Goal: Transaction & Acquisition: Obtain resource

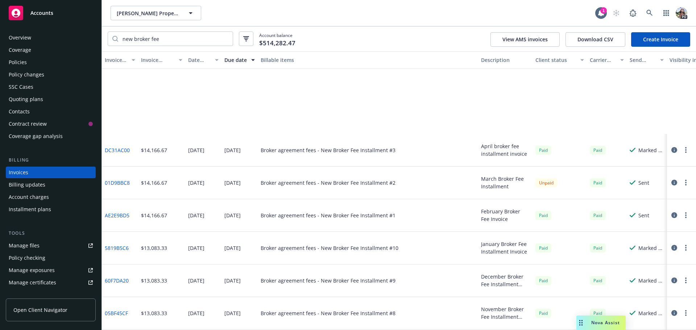
scroll to position [109, 0]
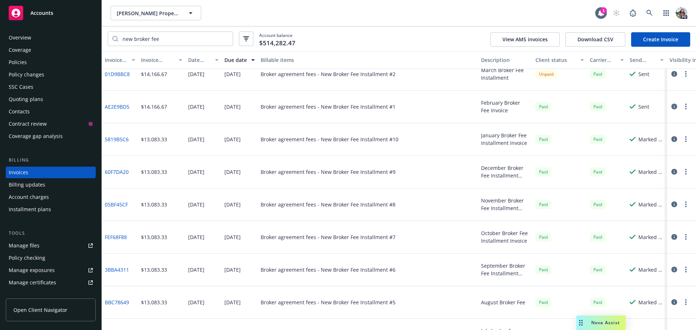
click at [589, 320] on div "Nova Assist" at bounding box center [605, 323] width 40 height 6
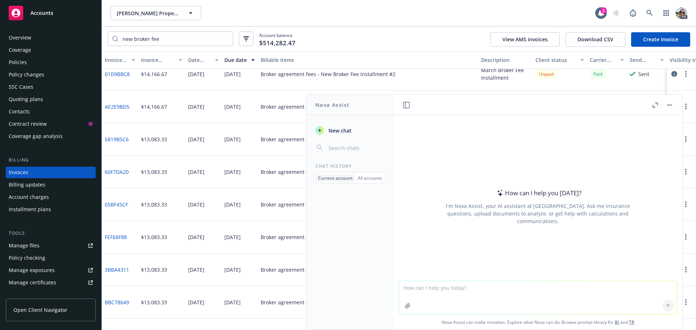
click at [368, 176] on p "All accounts" at bounding box center [370, 178] width 24 height 6
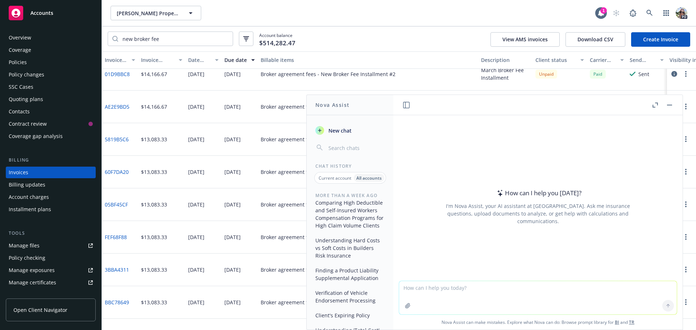
scroll to position [362, 0]
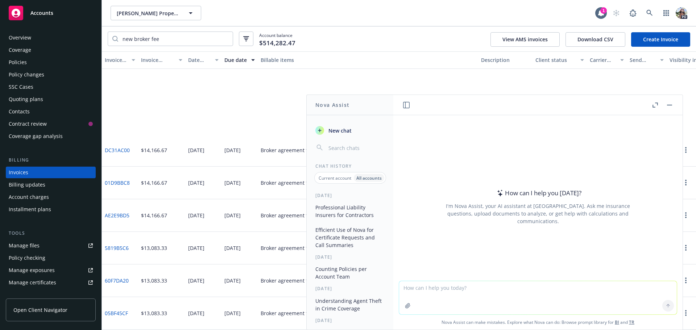
scroll to position [362, 0]
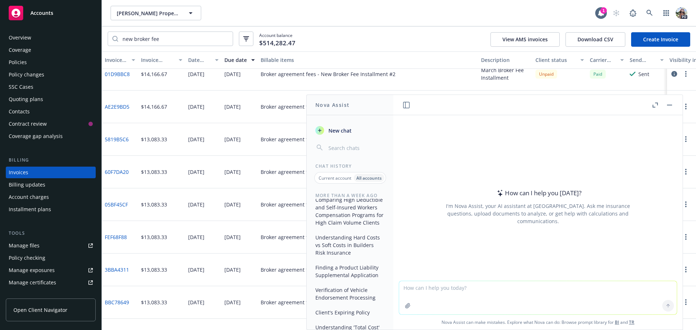
drag, startPoint x: 671, startPoint y: 103, endPoint x: 673, endPoint y: 106, distance: 4.2
click at [672, 104] on button "button" at bounding box center [669, 105] width 9 height 9
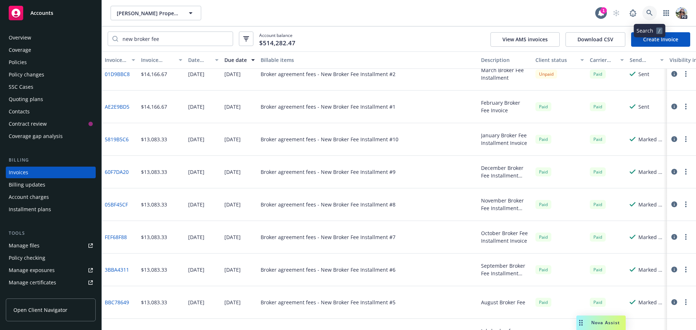
click at [649, 11] on icon at bounding box center [649, 13] width 7 height 7
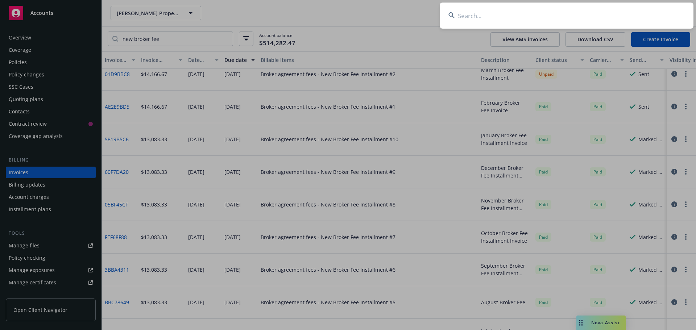
click at [529, 17] on input at bounding box center [567, 16] width 254 height 26
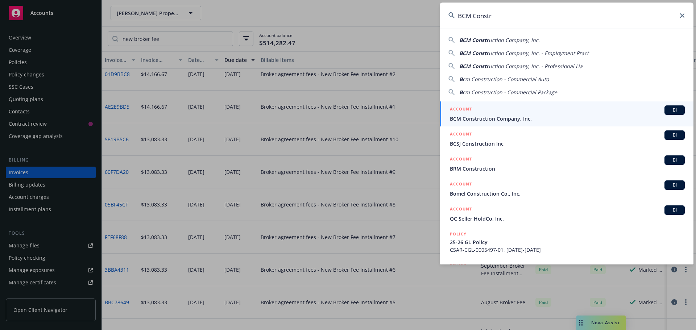
type input "BCM Constr"
click at [574, 118] on span "BCM Construction Company, Inc." at bounding box center [567, 119] width 235 height 8
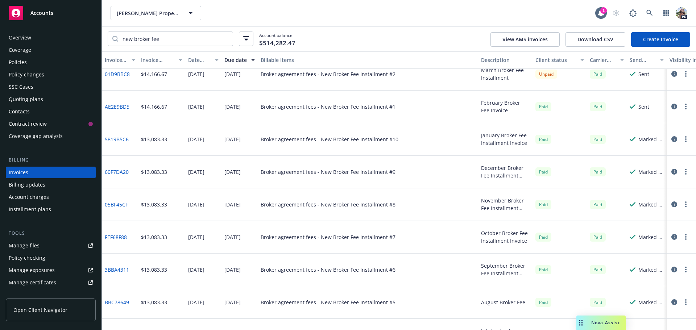
scroll to position [353, 0]
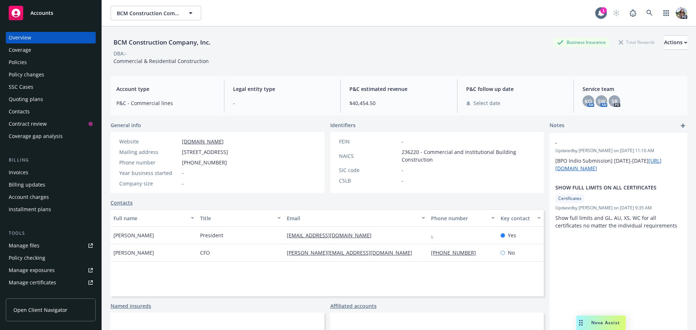
click at [25, 66] on div "Policies" at bounding box center [18, 63] width 18 height 12
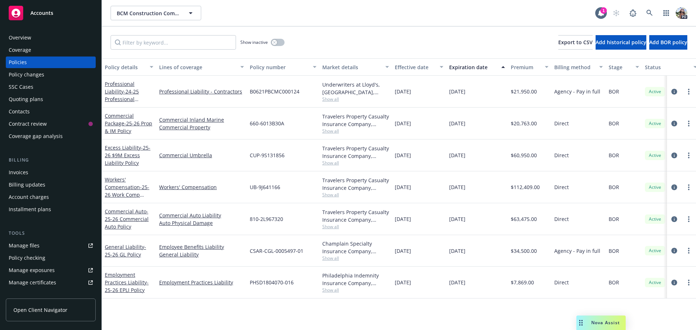
click at [30, 100] on div "Quoting plans" at bounding box center [26, 99] width 34 height 12
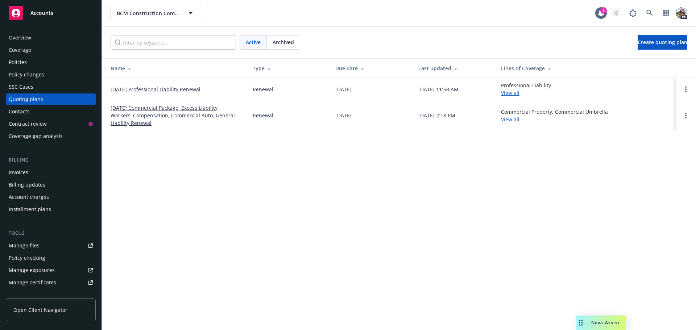
click at [36, 11] on span "Accounts" at bounding box center [41, 13] width 23 height 6
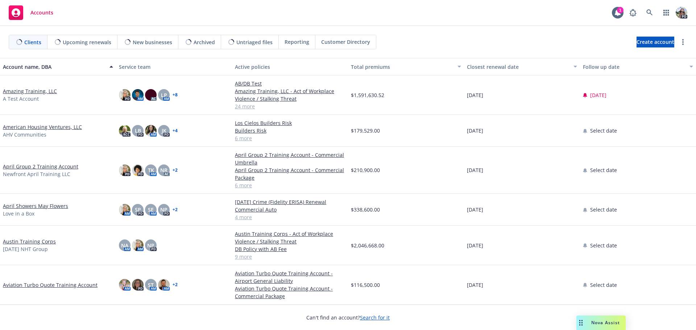
click at [37, 93] on link "Amazing Training, LLC" at bounding box center [30, 91] width 54 height 8
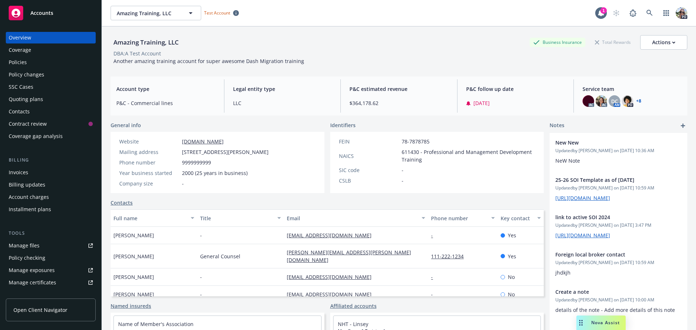
click at [329, 54] on div "DBA: A Test Account" at bounding box center [399, 54] width 577 height 8
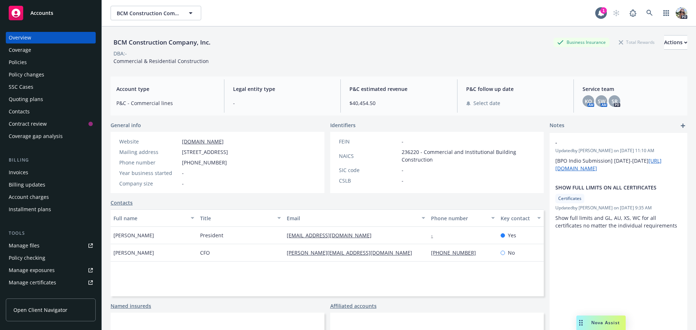
click at [24, 62] on div "Policies" at bounding box center [18, 63] width 18 height 12
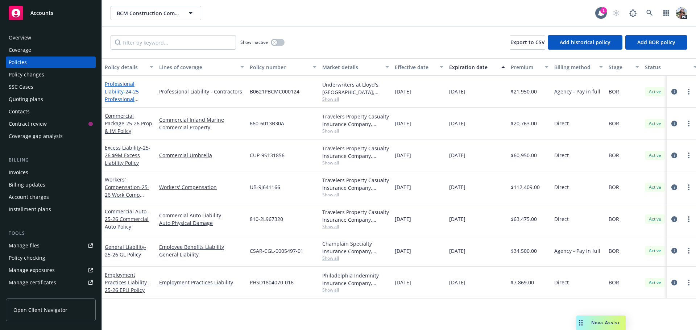
click at [119, 84] on link "Professional Liability - 24-25 Professional Liability Policy" at bounding box center [122, 95] width 34 height 30
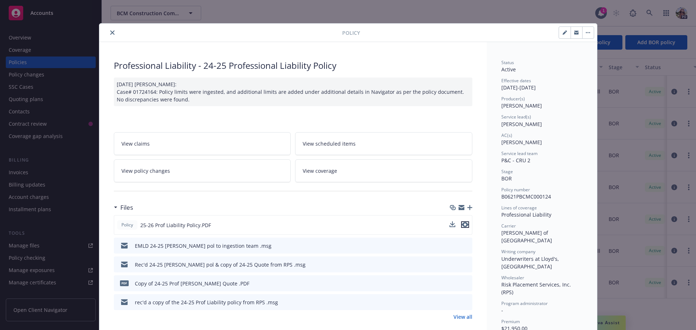
click at [463, 225] on icon "preview file" at bounding box center [465, 224] width 7 height 5
click at [460, 317] on link "View all" at bounding box center [462, 317] width 19 height 8
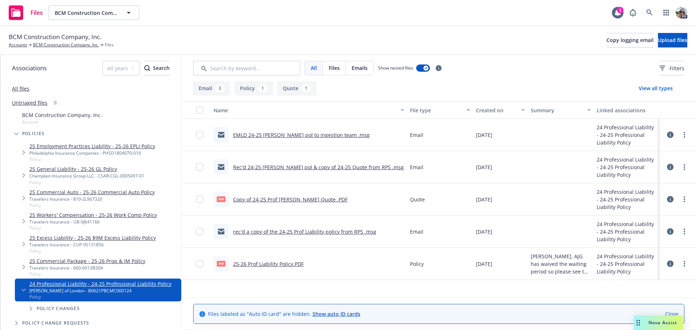
click at [280, 201] on link "Copy of 24-25 Prof Liability Quote .PDF" at bounding box center [290, 199] width 115 height 7
click at [71, 43] on link "BCM Construction Company, Inc." at bounding box center [66, 45] width 66 height 7
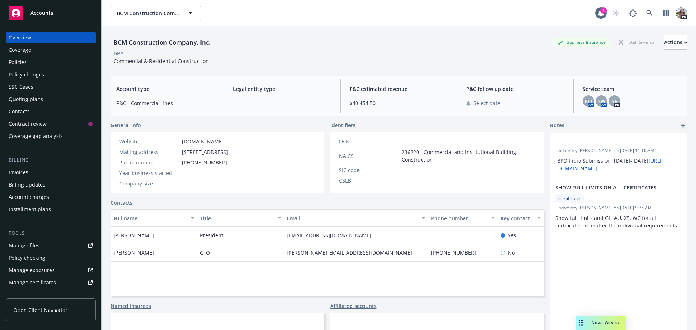
click at [19, 64] on div "Policies" at bounding box center [18, 63] width 18 height 12
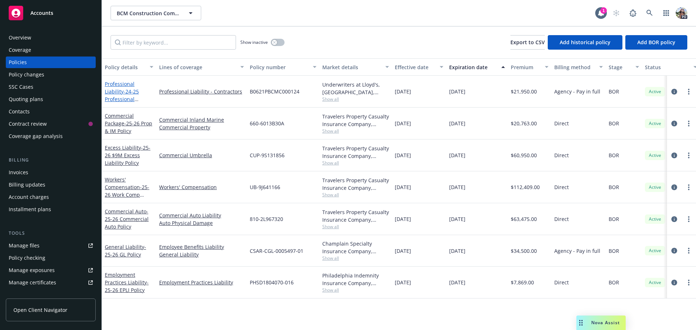
click at [125, 82] on link "Professional Liability - 24-25 Professional Liability Policy" at bounding box center [122, 95] width 34 height 30
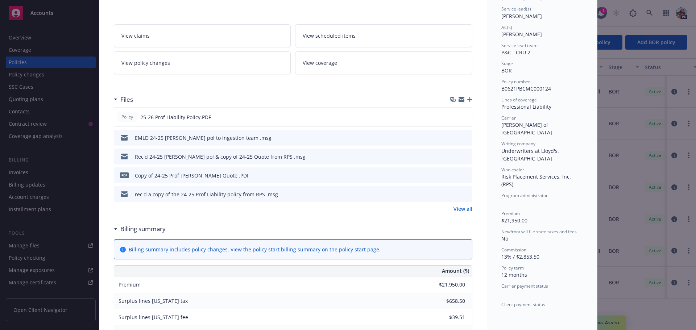
scroll to position [109, 0]
click at [32, 102] on div "Policy Professional Liability - 24-25 Professional Liability Policy 08/07/2025 …" at bounding box center [348, 165] width 696 height 330
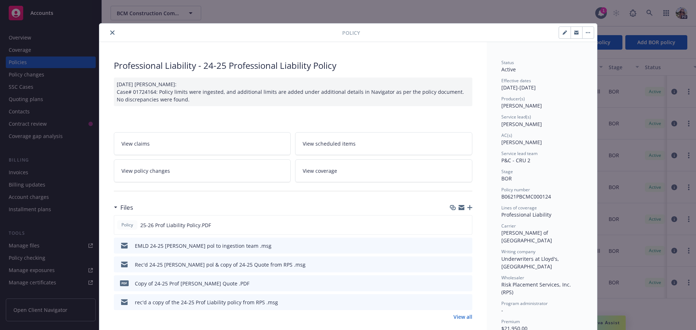
click at [110, 32] on icon "close" at bounding box center [112, 32] width 4 height 4
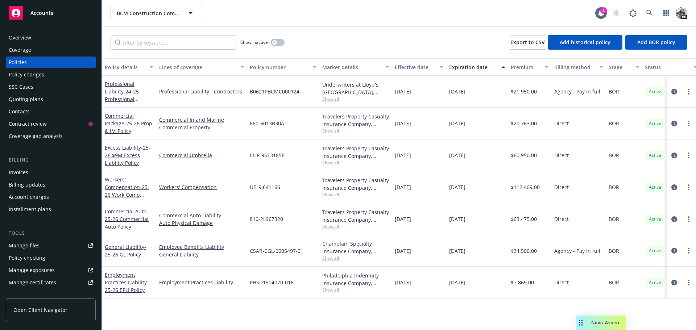
click at [20, 100] on div "Quoting plans" at bounding box center [26, 99] width 34 height 12
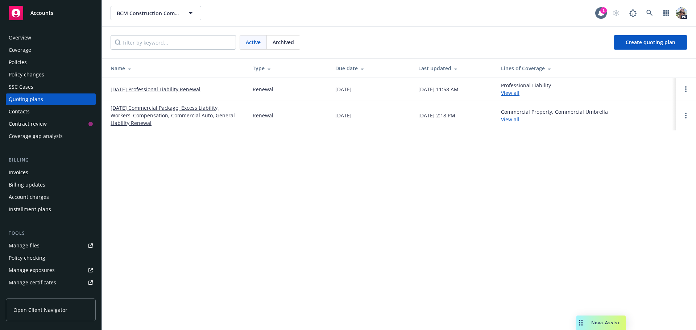
click at [177, 88] on link "10/17/25 Professional Liability Renewal" at bounding box center [156, 90] width 90 height 8
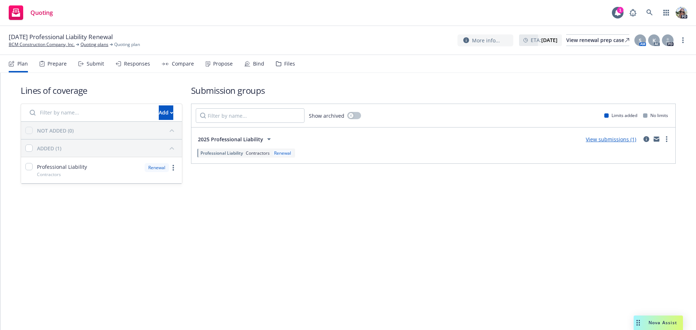
click at [183, 61] on div "Compare" at bounding box center [183, 64] width 22 height 6
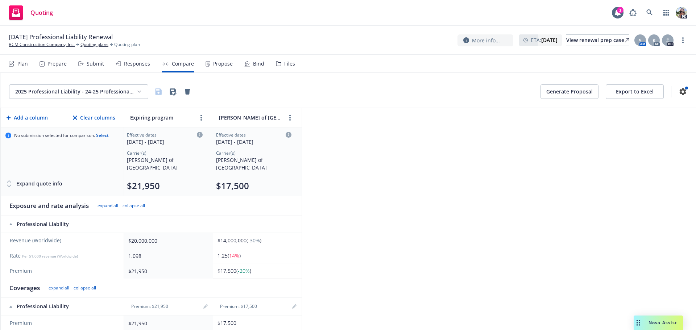
click at [573, 91] on button "Generate Proposal" at bounding box center [569, 91] width 58 height 14
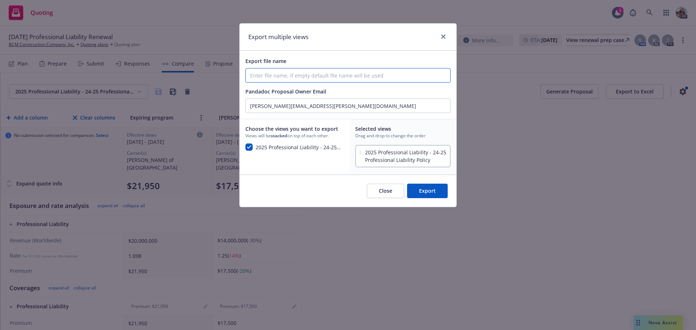
click at [257, 76] on input "Export file name" at bounding box center [348, 75] width 204 height 14
click at [254, 75] on input "Export file name" at bounding box center [348, 75] width 204 height 14
type input "25-26 Professional Liability Renewal Proposal"
click at [437, 194] on button "Export" at bounding box center [427, 191] width 41 height 14
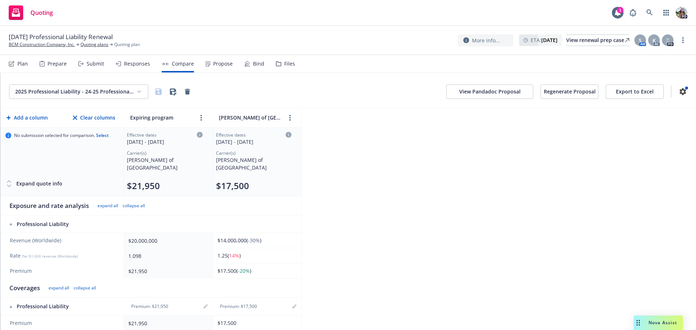
click at [482, 92] on button "View Pandadoc Proposal" at bounding box center [489, 91] width 87 height 14
click at [17, 43] on link "BCM Construction Company, Inc." at bounding box center [42, 44] width 66 height 7
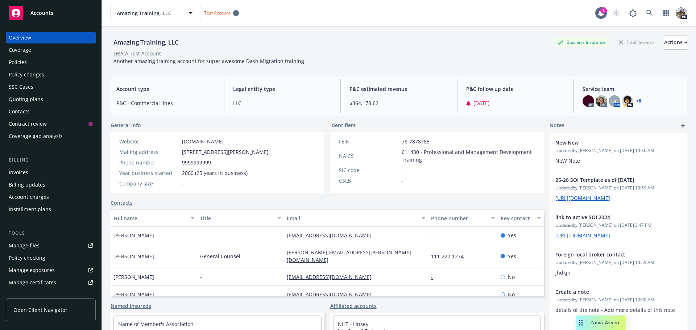
click at [26, 97] on div "Quoting plans" at bounding box center [26, 99] width 34 height 12
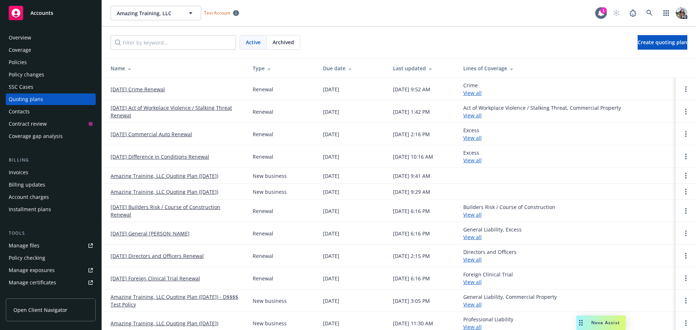
scroll to position [4, 0]
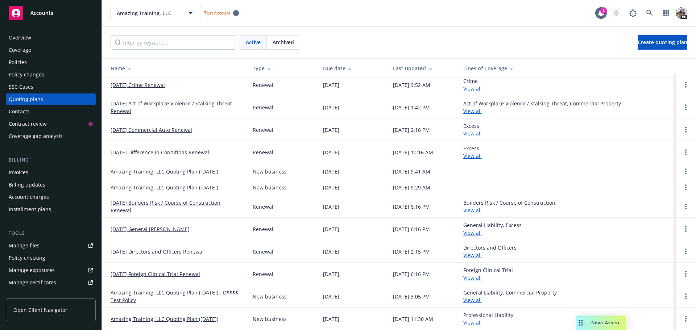
click at [34, 11] on span "Accounts" at bounding box center [41, 13] width 23 height 6
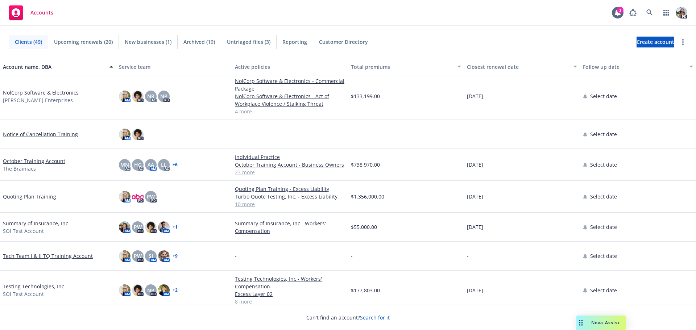
scroll to position [1228, 0]
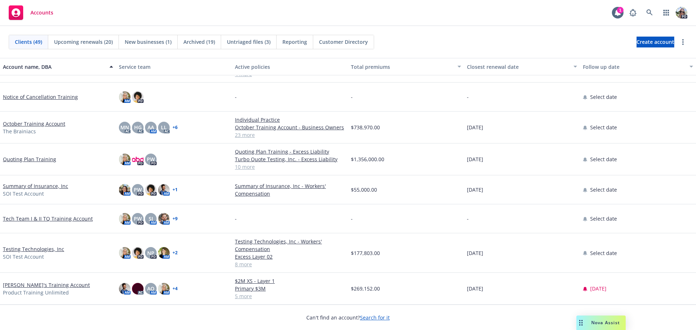
click at [21, 246] on link "Testing Technologies, Inc" at bounding box center [33, 249] width 61 height 8
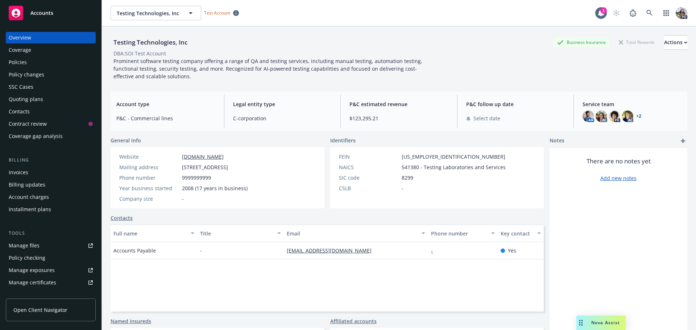
click at [18, 100] on div "Quoting plans" at bounding box center [26, 99] width 34 height 12
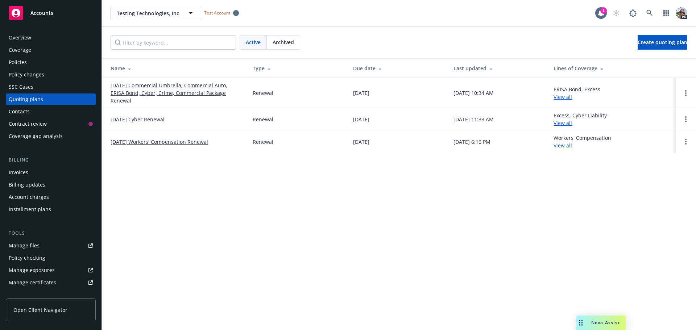
click at [155, 91] on link "10/01/25 Commercial Umbrella, Commercial Auto, ERISA Bond, Cyber, Crime, Commer…" at bounding box center [176, 93] width 130 height 23
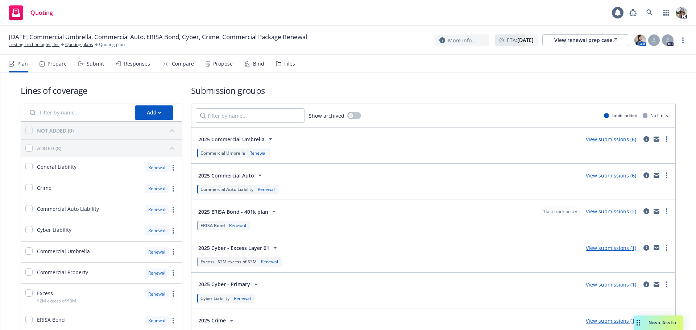
click at [177, 62] on div "Compare" at bounding box center [183, 64] width 22 height 6
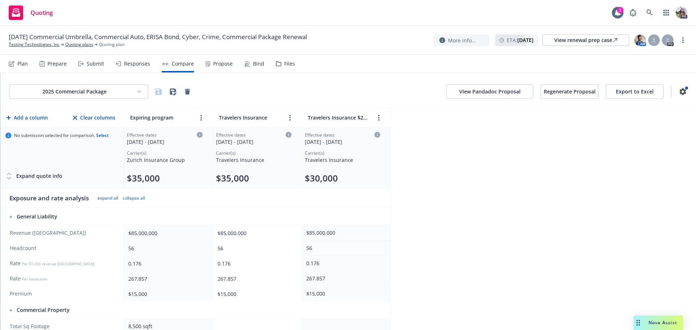
click at [571, 89] on button "Regenerate Proposal" at bounding box center [569, 91] width 58 height 14
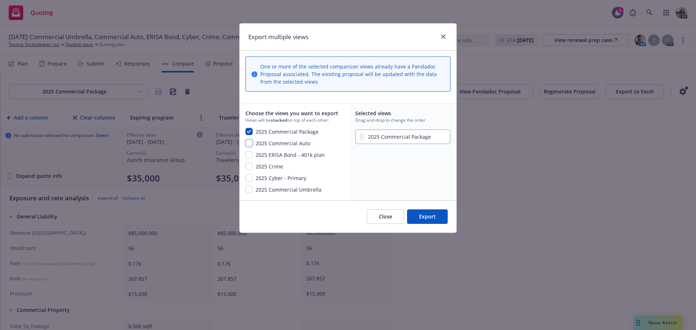
click at [249, 142] on input "checkbox" at bounding box center [248, 143] width 7 height 7
checkbox input "true"
click at [251, 189] on input "checkbox" at bounding box center [248, 189] width 7 height 7
checkbox input "true"
click at [250, 176] on input "checkbox" at bounding box center [248, 177] width 7 height 7
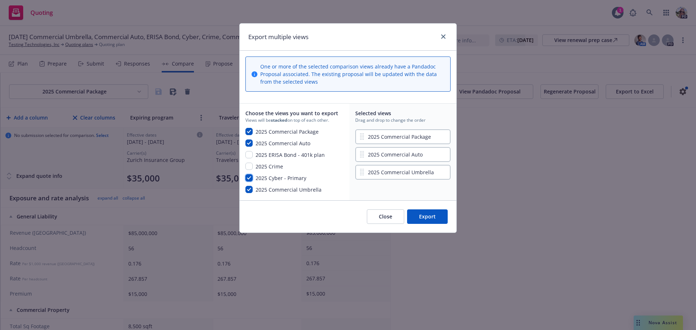
checkbox input "true"
drag, startPoint x: 423, startPoint y: 134, endPoint x: 421, endPoint y: 173, distance: 39.5
click at [421, 173] on div "2025 Commercial Package 2025 Commercial Auto 2025 Commercial Umbrella 2025 Cybe…" at bounding box center [402, 154] width 95 height 53
drag, startPoint x: 417, startPoint y: 153, endPoint x: 415, endPoint y: 182, distance: 28.7
click at [415, 182] on div "Selected views Drag and drop to change the order 2025 Commercial Auto 2025 Comm…" at bounding box center [402, 152] width 107 height 96
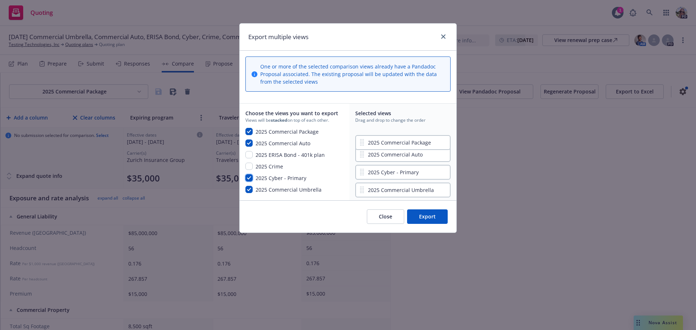
drag, startPoint x: 384, startPoint y: 155, endPoint x: 386, endPoint y: 138, distance: 16.4
click at [386, 138] on div "2025 Commercial Auto 2025 Commercial Package 2025 Cyber - Primary 2025 Commerci…" at bounding box center [402, 154] width 95 height 53
drag, startPoint x: 384, startPoint y: 153, endPoint x: 384, endPoint y: 136, distance: 16.7
click at [384, 136] on div "2025 Commercial Package 2025 Commercial Auto 2025 Cyber - Primary 2025 Commerci…" at bounding box center [402, 154] width 95 height 53
drag, startPoint x: 383, startPoint y: 176, endPoint x: 383, endPoint y: 133, distance: 43.5
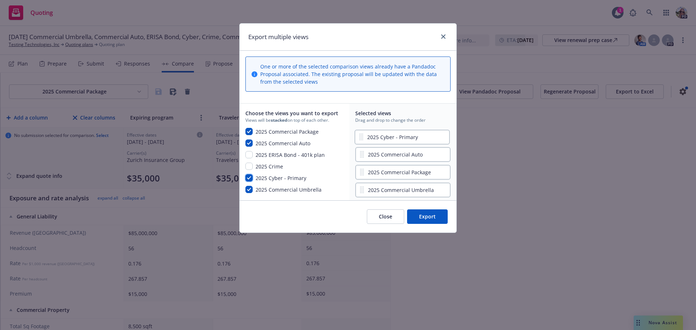
click at [383, 133] on div "2025 Commercial Auto 2025 Commercial Package 2025 Cyber - Primary 2025 Commerci…" at bounding box center [402, 154] width 95 height 53
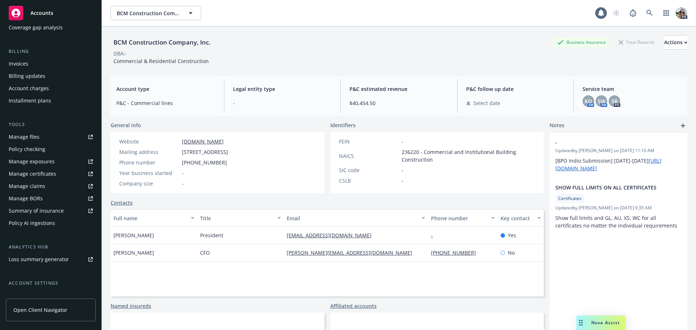
scroll to position [167, 0]
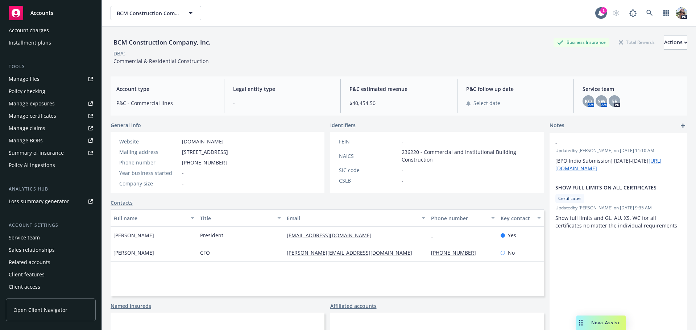
click at [36, 234] on div "Service team" at bounding box center [24, 238] width 31 height 12
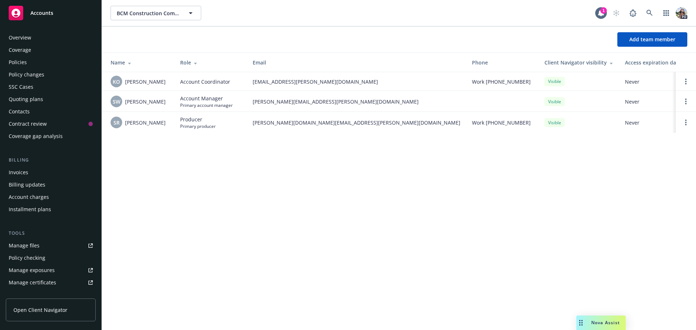
click at [22, 100] on div "Quoting plans" at bounding box center [26, 99] width 34 height 12
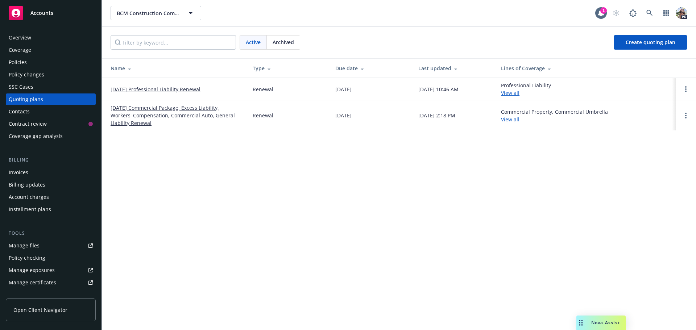
click at [176, 88] on link "10/17/25 Professional Liability Renewal" at bounding box center [156, 90] width 90 height 8
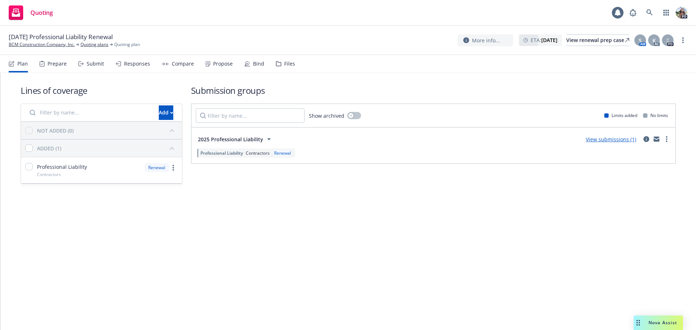
click at [144, 64] on div "Responses" at bounding box center [137, 64] width 26 height 6
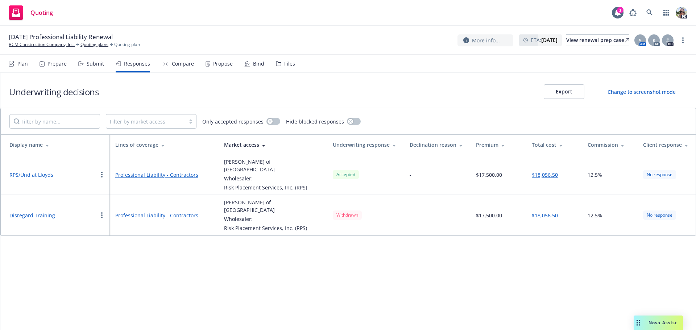
click at [574, 91] on button "Export" at bounding box center [564, 91] width 41 height 14
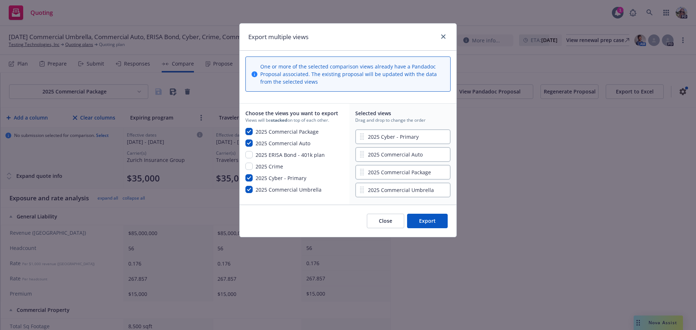
click at [396, 223] on button "Close" at bounding box center [385, 221] width 37 height 14
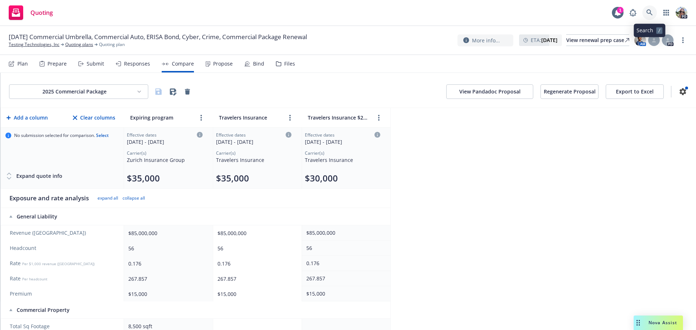
click at [646, 13] on icon at bounding box center [649, 12] width 7 height 7
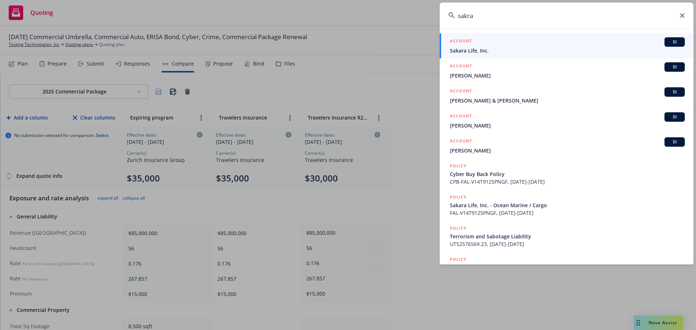
type input "sakra"
click at [461, 50] on span "Sakara Life, Inc." at bounding box center [567, 51] width 235 height 8
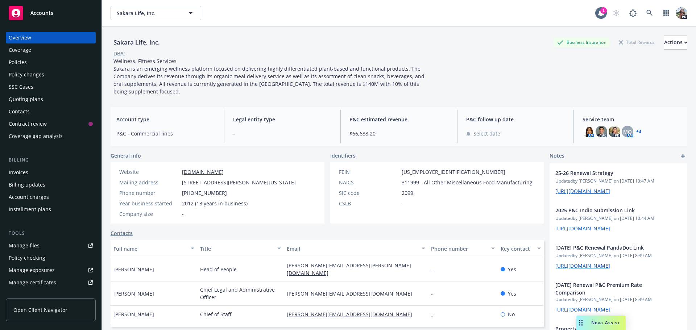
click at [28, 64] on div "Policies" at bounding box center [51, 63] width 84 height 12
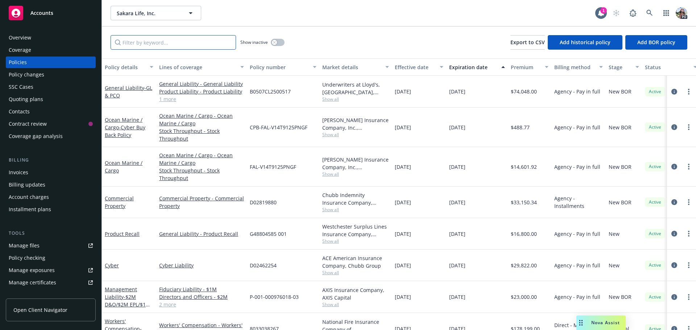
click at [127, 45] on input "Filter by keyword..." at bounding box center [173, 42] width 125 height 14
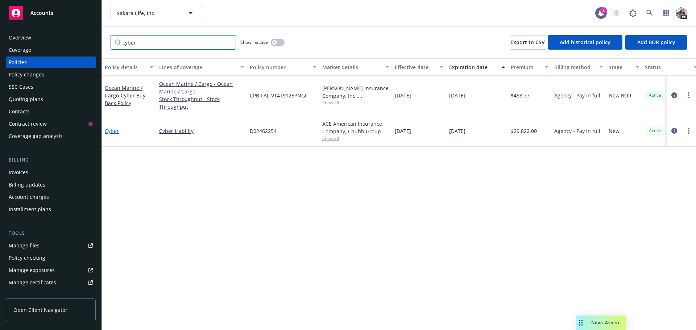
type input "cyber"
click at [110, 134] on link "Cyber" at bounding box center [112, 131] width 14 height 7
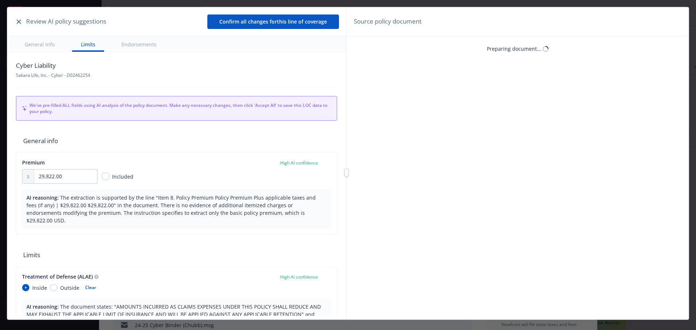
click at [15, 23] on button "button" at bounding box center [18, 21] width 9 height 9
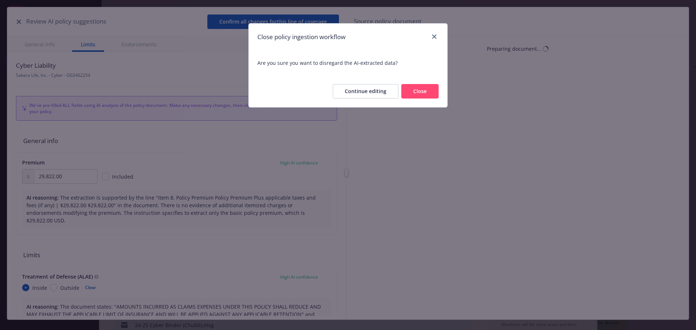
click at [433, 95] on button "Close" at bounding box center [419, 91] width 37 height 14
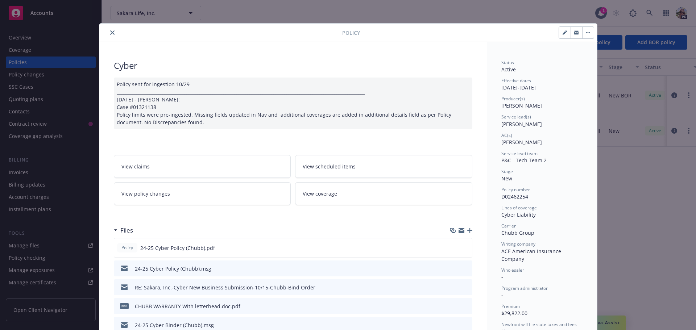
click at [115, 32] on div at bounding box center [222, 32] width 240 height 9
